Goal: Task Accomplishment & Management: Use online tool/utility

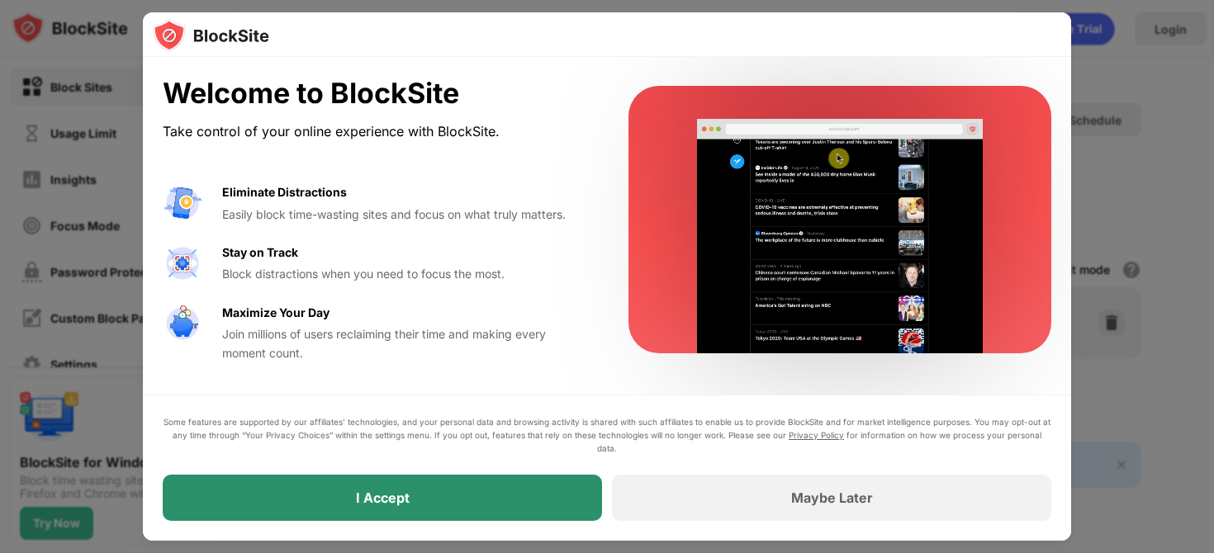
click at [504, 478] on div "I Accept" at bounding box center [382, 498] width 439 height 46
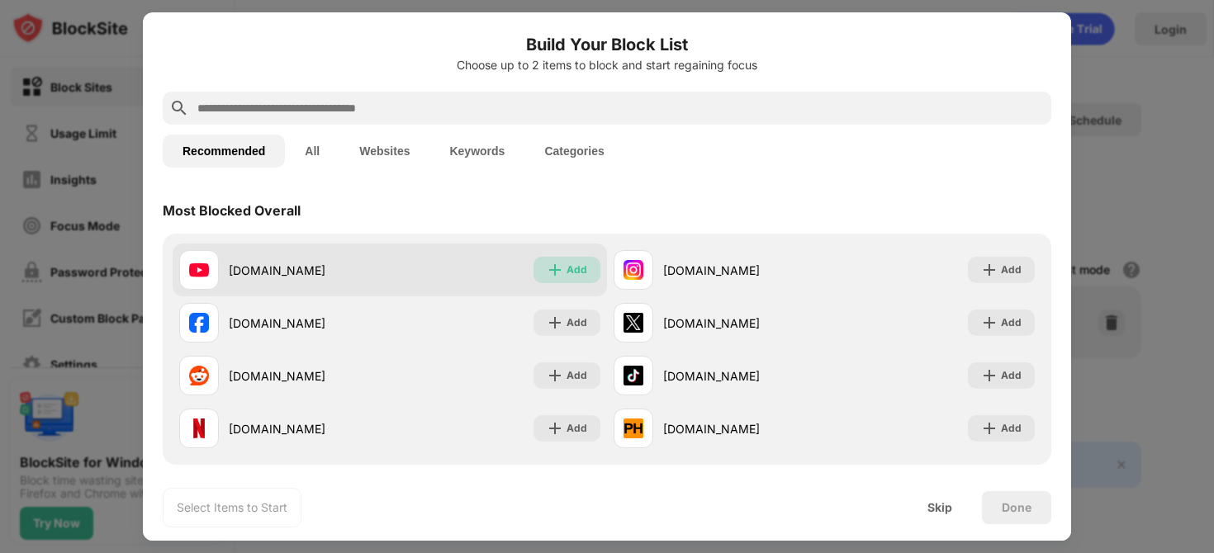
click at [558, 281] on div "Add" at bounding box center [566, 270] width 67 height 26
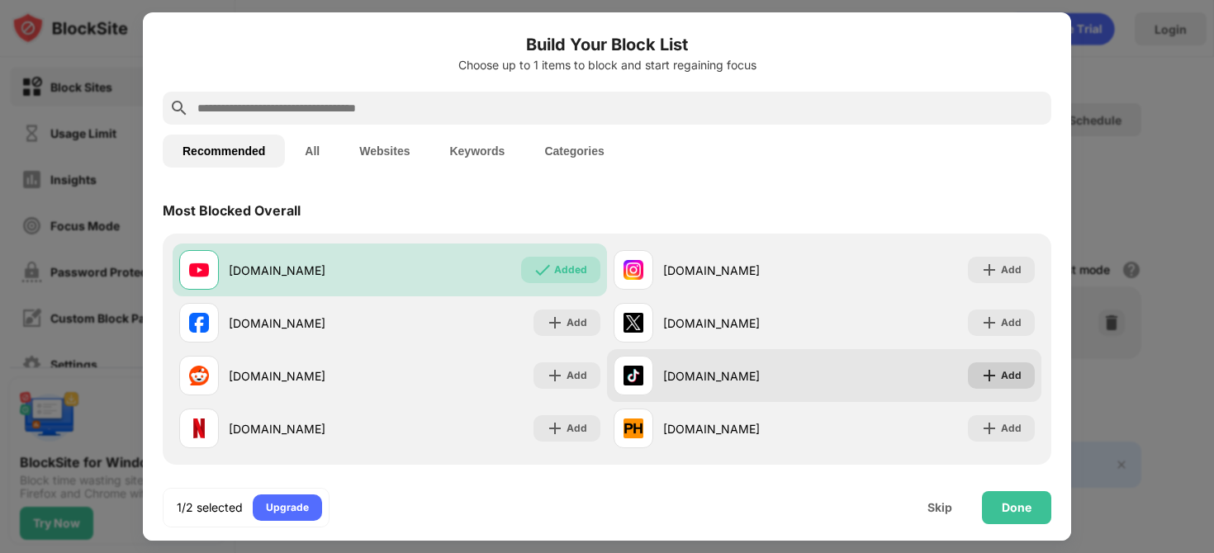
click at [1007, 376] on div "Add" at bounding box center [1011, 375] width 21 height 17
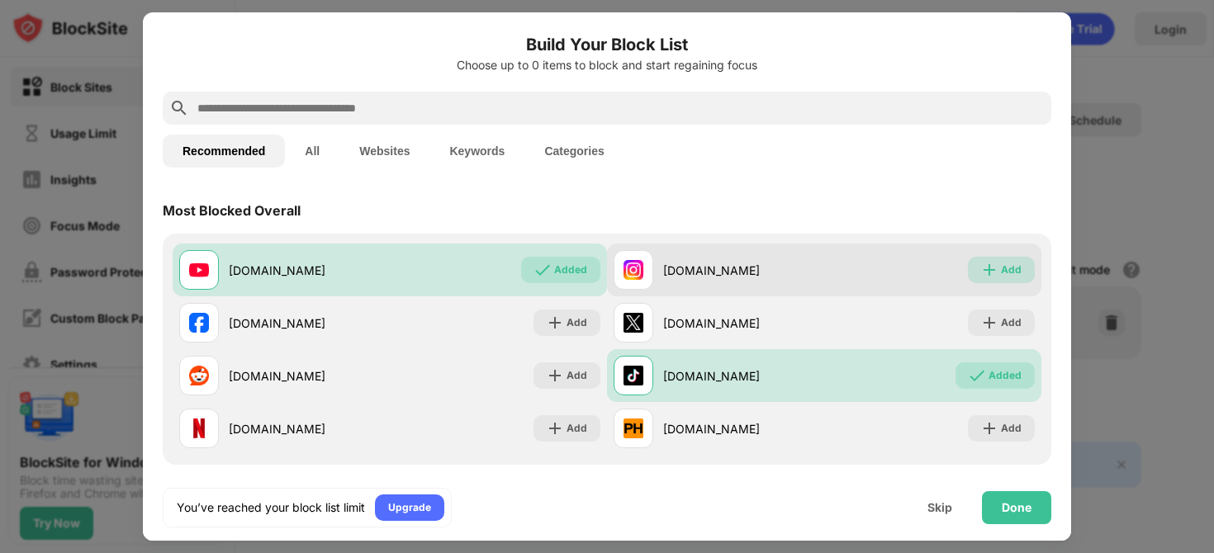
click at [1016, 271] on div "Add" at bounding box center [1011, 270] width 21 height 17
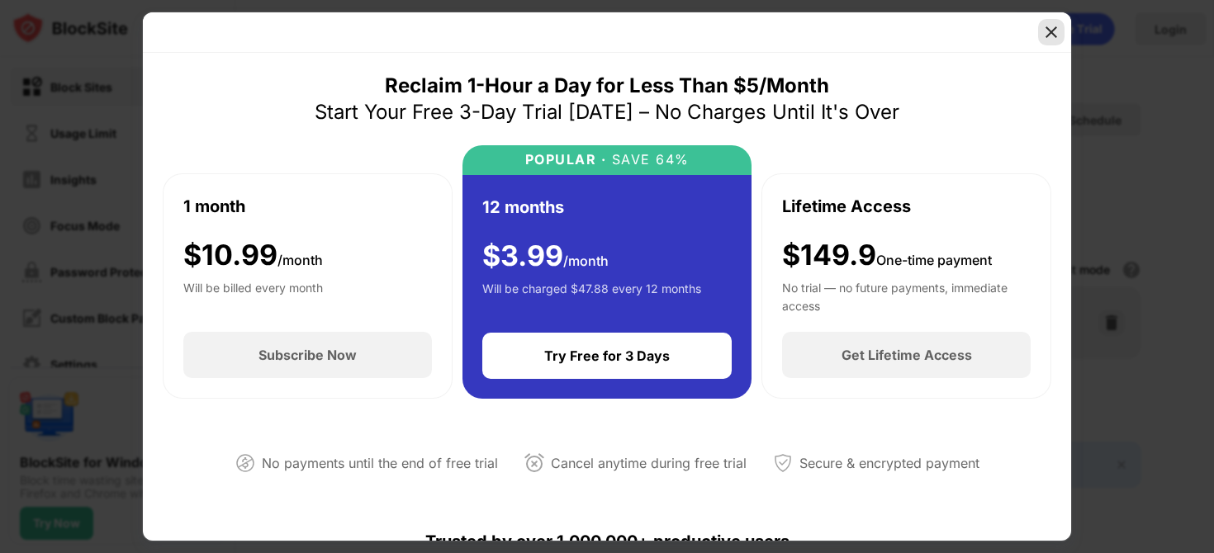
click at [1051, 34] on img at bounding box center [1051, 32] width 17 height 17
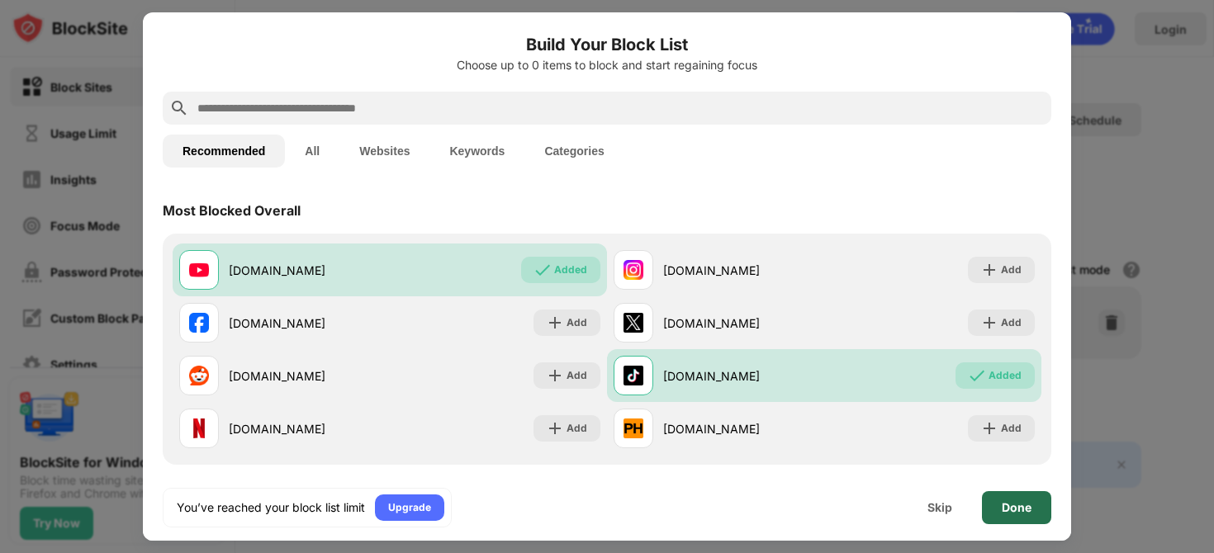
click at [1013, 506] on div "Done" at bounding box center [1017, 507] width 30 height 13
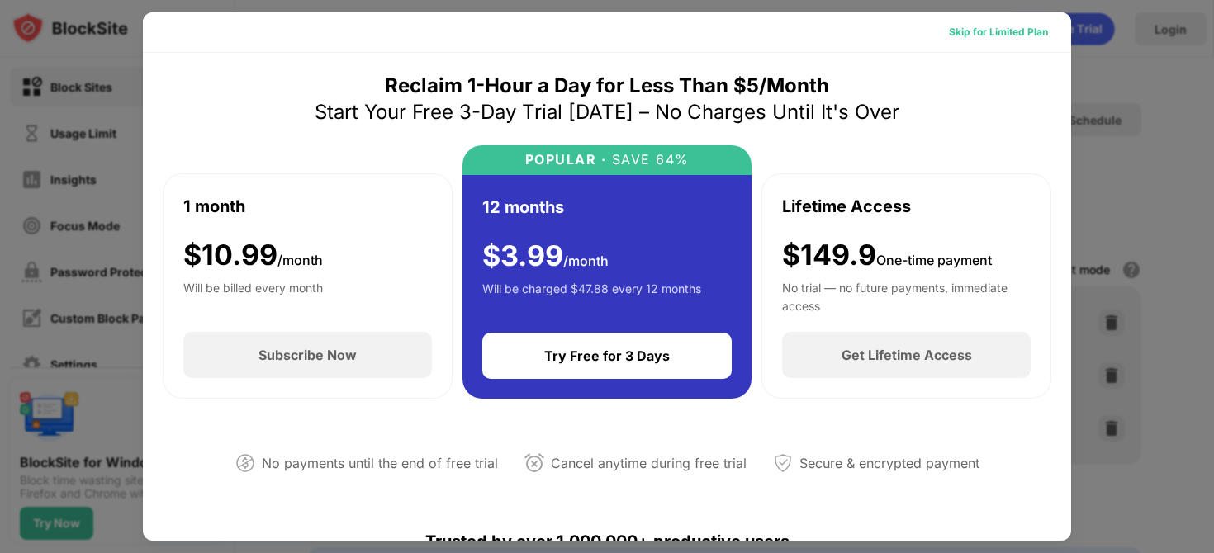
click at [1009, 28] on div "Skip for Limited Plan" at bounding box center [998, 32] width 99 height 17
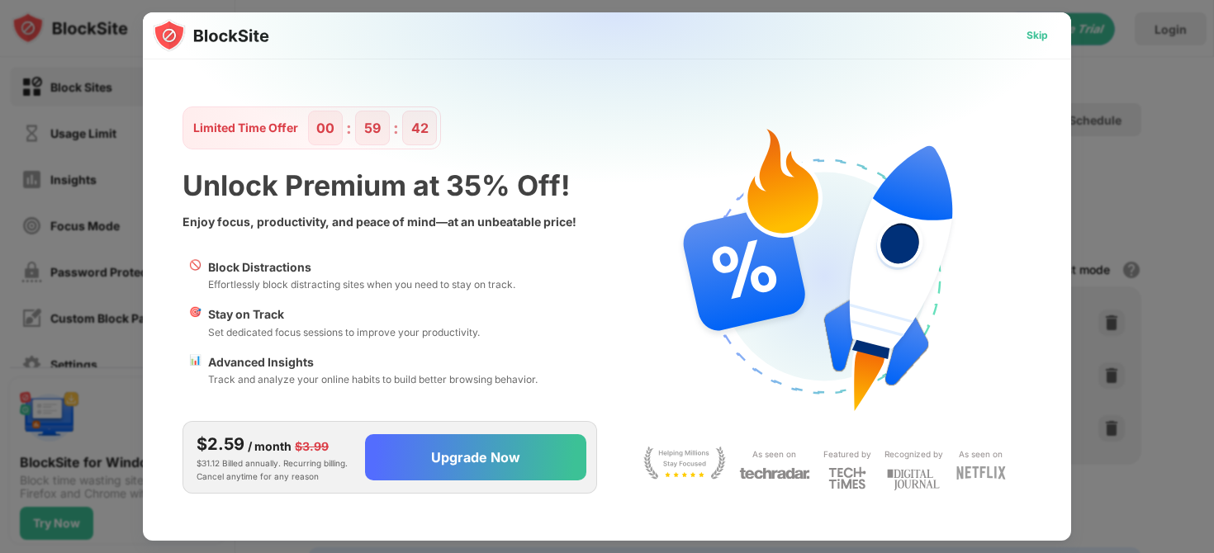
click at [1031, 32] on div "Skip" at bounding box center [1036, 35] width 21 height 17
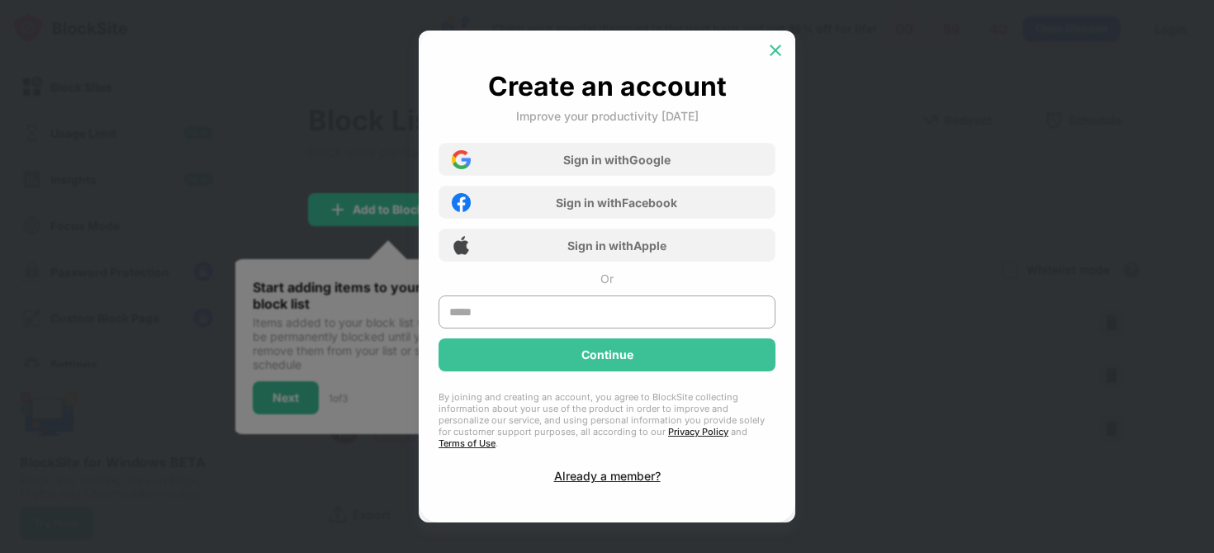
click at [779, 59] on img at bounding box center [775, 50] width 17 height 17
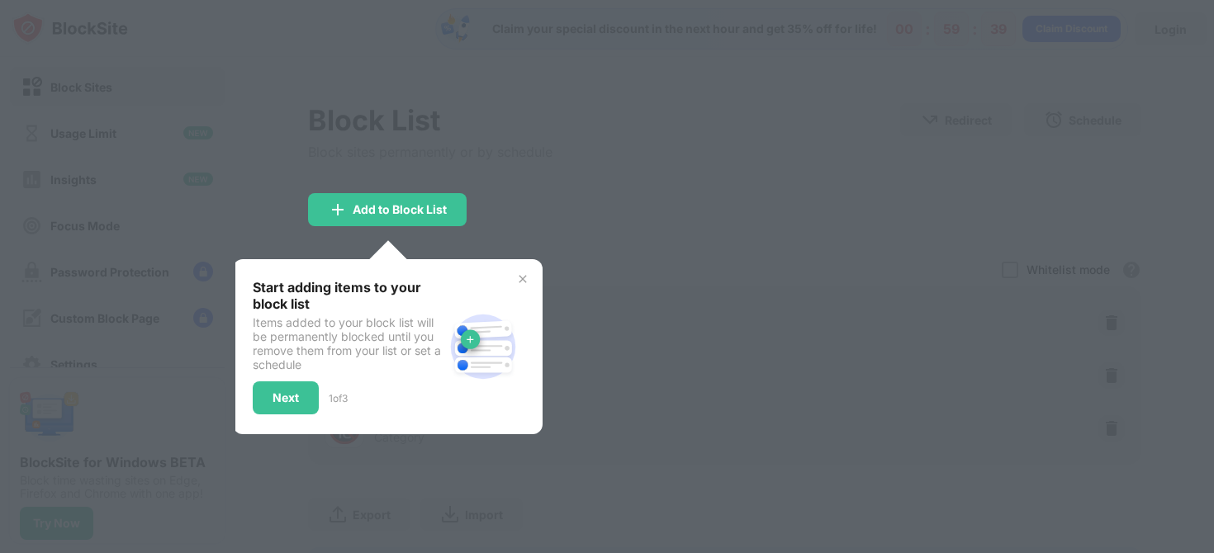
click at [640, 178] on div at bounding box center [607, 276] width 1214 height 553
click at [277, 412] on div "Next" at bounding box center [286, 397] width 66 height 33
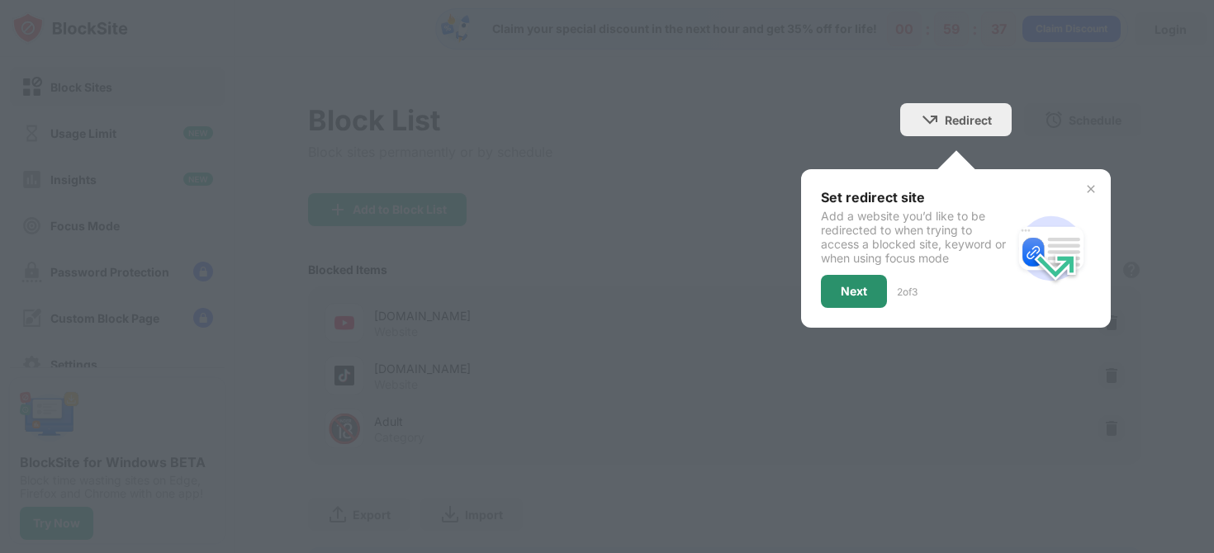
click at [848, 282] on div "Next" at bounding box center [854, 291] width 66 height 33
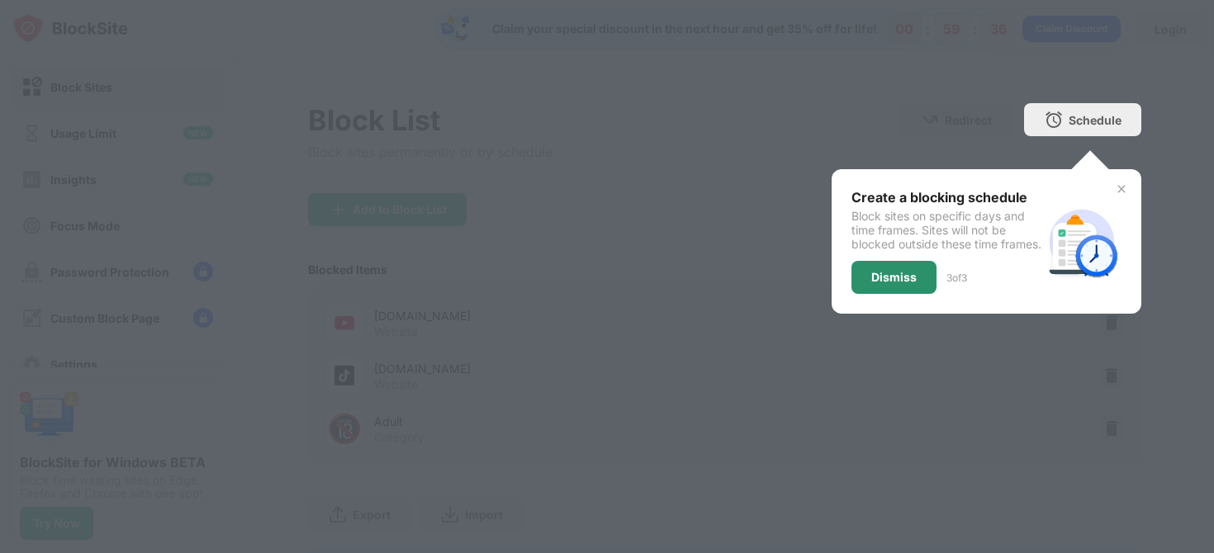
click at [883, 280] on div "Dismiss" at bounding box center [893, 277] width 85 height 33
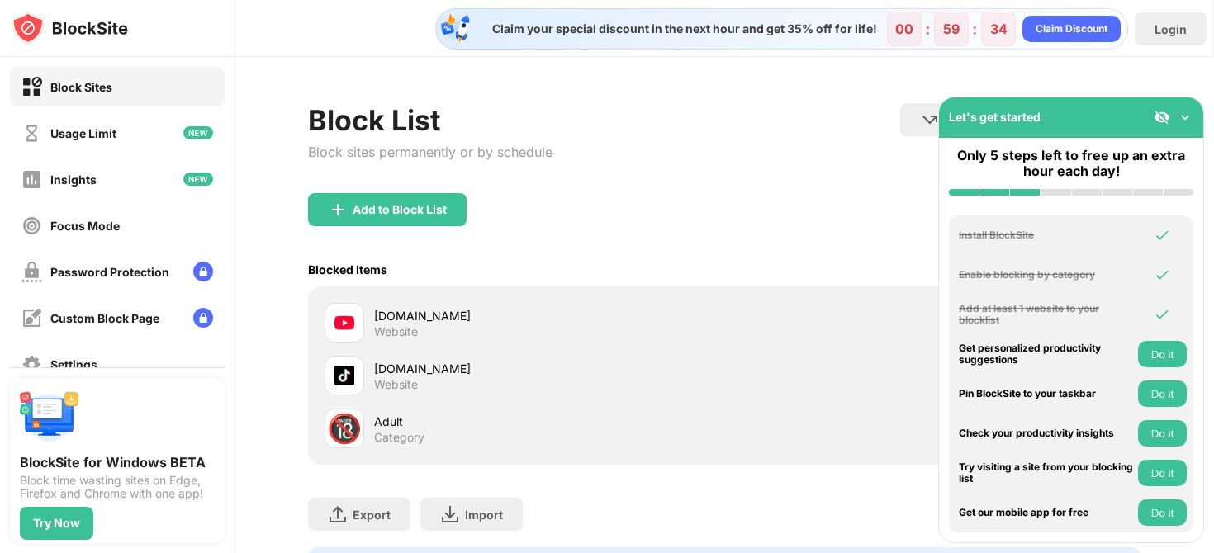
click at [382, 442] on div "Category" at bounding box center [399, 437] width 50 height 15
